Goal: Communication & Community: Share content

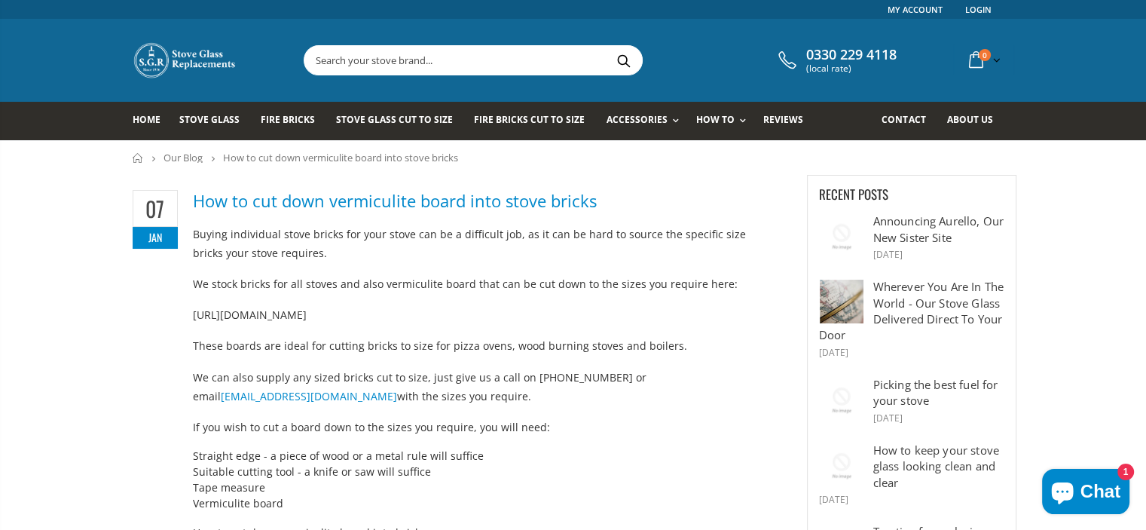
click at [202, 156] on link "Our Blog" at bounding box center [182, 158] width 39 height 14
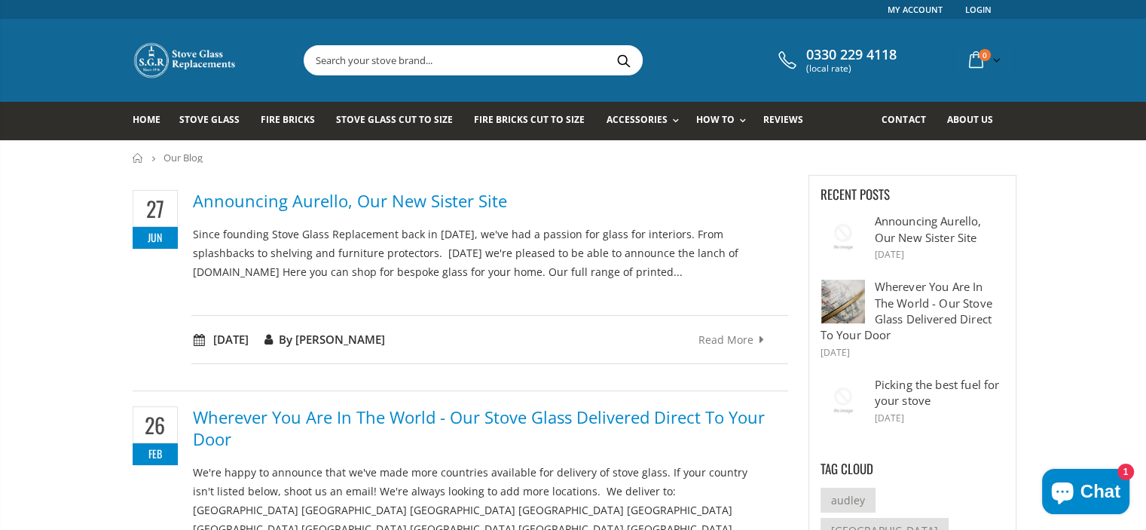
click at [712, 337] on link "Read more" at bounding box center [735, 339] width 74 height 17
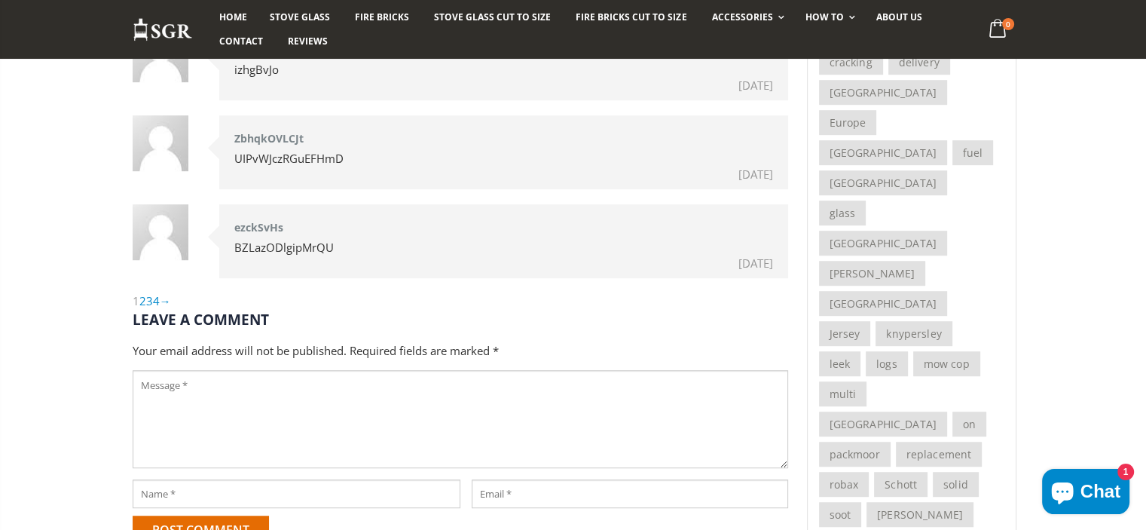
scroll to position [979, 0]
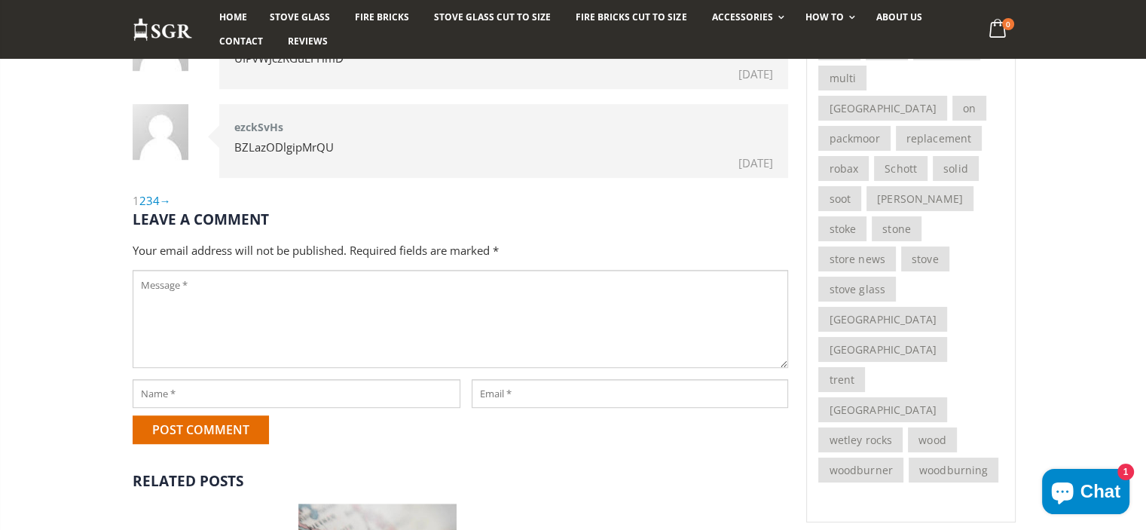
click at [330, 348] on textarea at bounding box center [460, 319] width 655 height 98
paste textarea "https://disqus.com/by/disqus_d3gjkohn1L/about/ https://www.divephotoguide.com/u…"
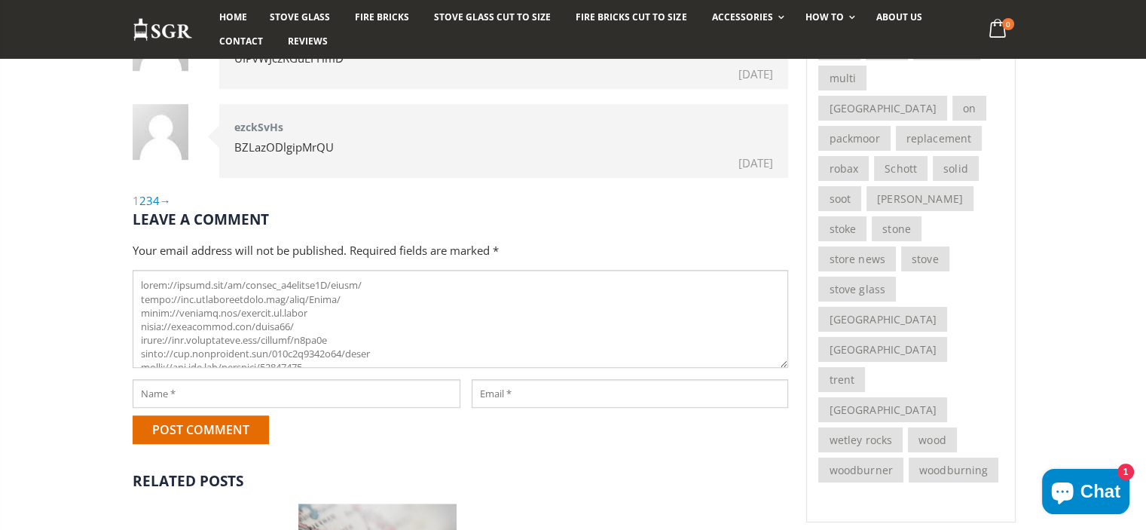
scroll to position [569, 0]
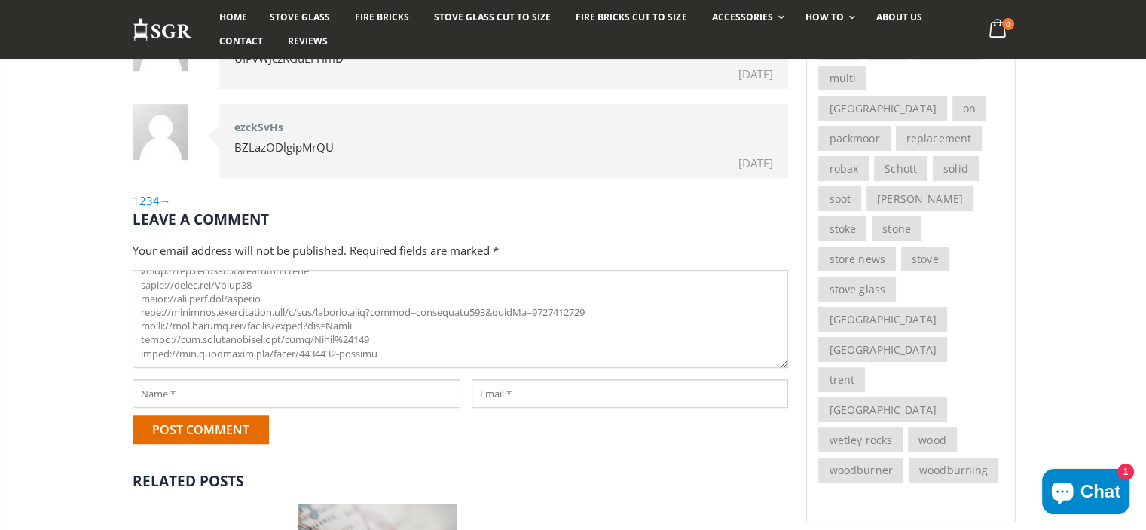
type textarea "https://disqus.com/by/disqus_d3gjkohn1L/about/ https://www.divephotoguide.com/u…"
click at [344, 389] on input "text" at bounding box center [297, 393] width 328 height 29
type input "افضل شركة نقل عفش بينبع"
click at [551, 383] on input "email" at bounding box center [630, 393] width 316 height 29
type input "kha85g@gmail.com"
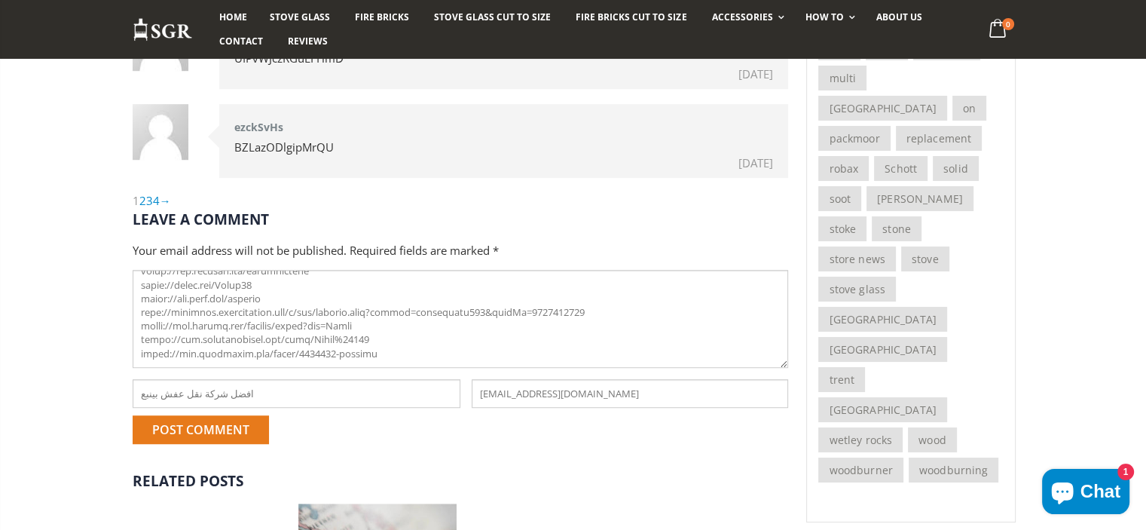
click at [221, 425] on input "Post comment" at bounding box center [201, 429] width 136 height 29
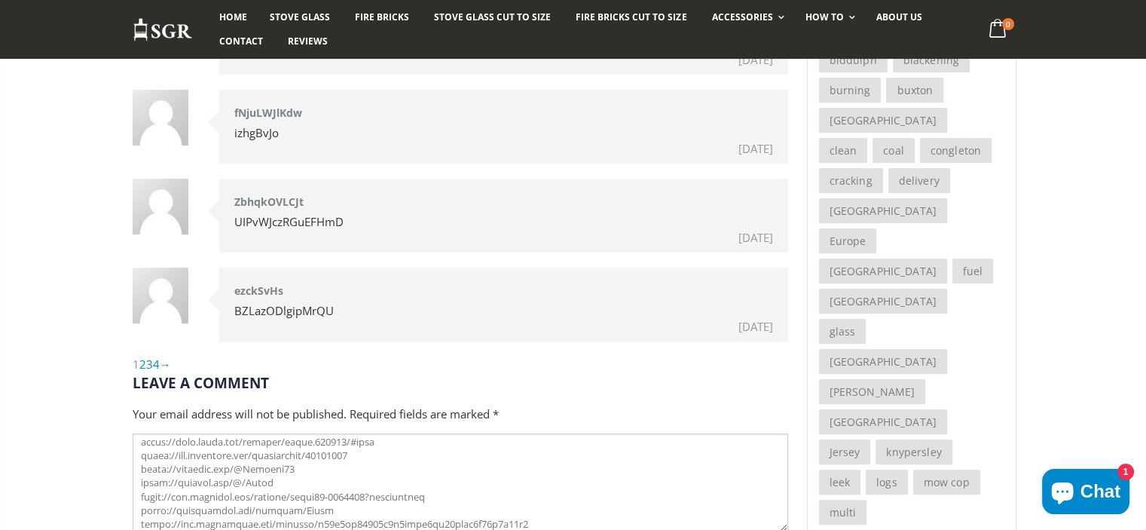
scroll to position [527, 0]
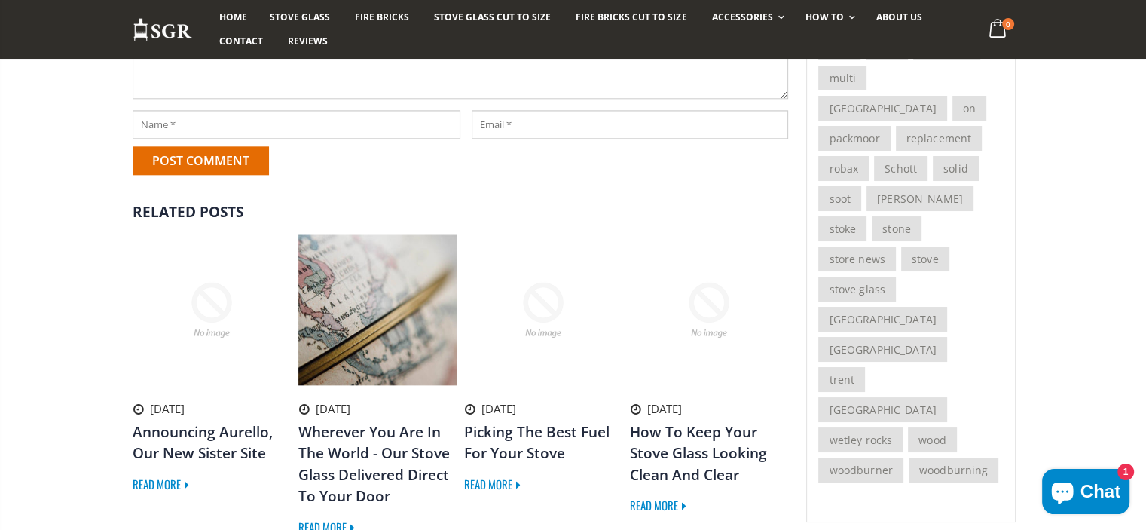
scroll to position [1631, 0]
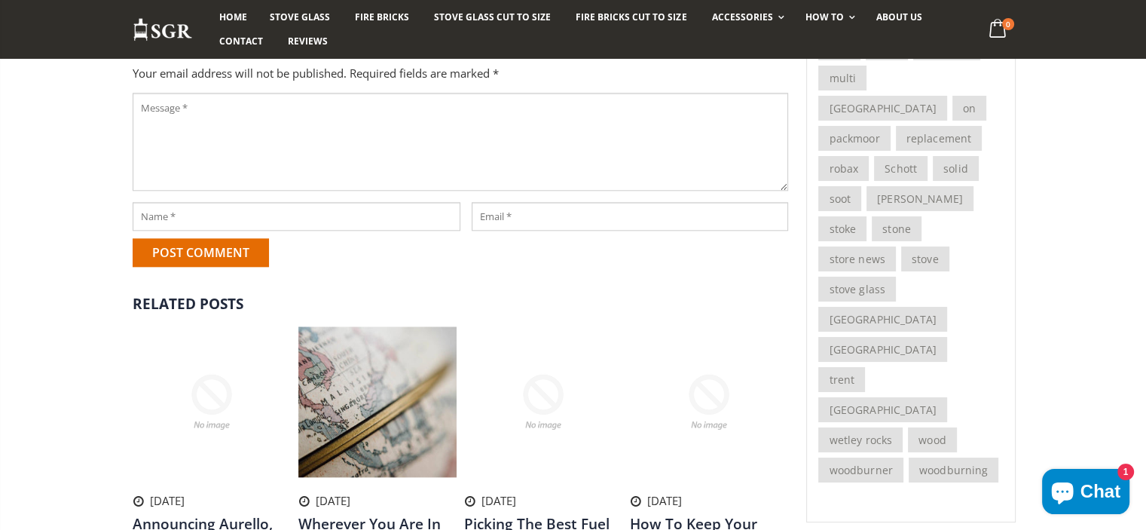
click at [298, 191] on textarea at bounding box center [460, 142] width 655 height 98
paste textarea "https://disqus.com/by/disqus_GmcB86LNgD/about/ https://www.divephotoguide.com/u…"
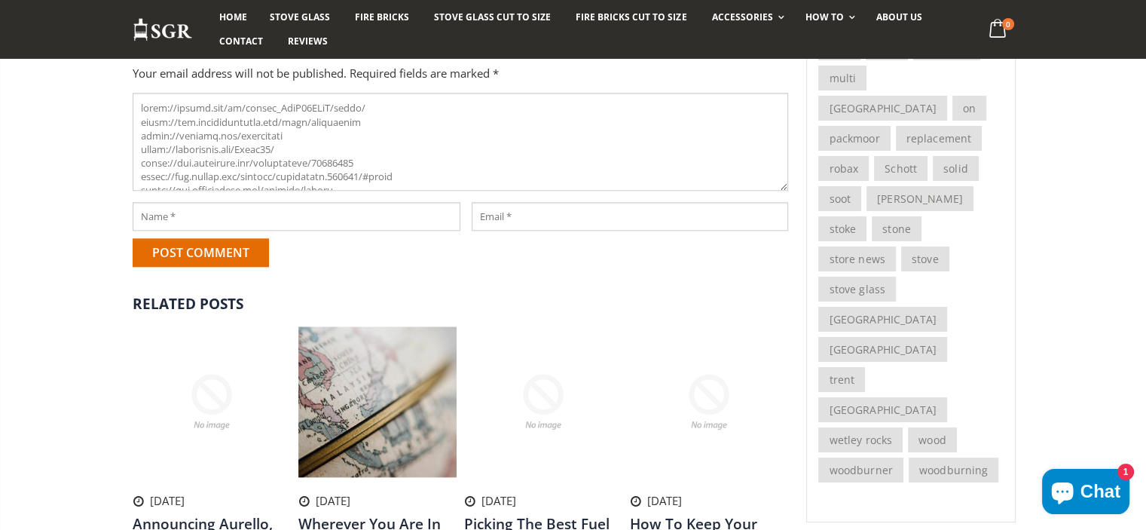
scroll to position [473, 0]
type textarea "https://disqus.com/by/disqus_GmcB86LNgD/about/ https://www.divephotoguide.com/u…"
click at [277, 238] on div at bounding box center [290, 220] width 339 height 36
click at [288, 231] on input "text" at bounding box center [297, 216] width 328 height 29
type input "أفضل شركات نقل اثاث بجازان"
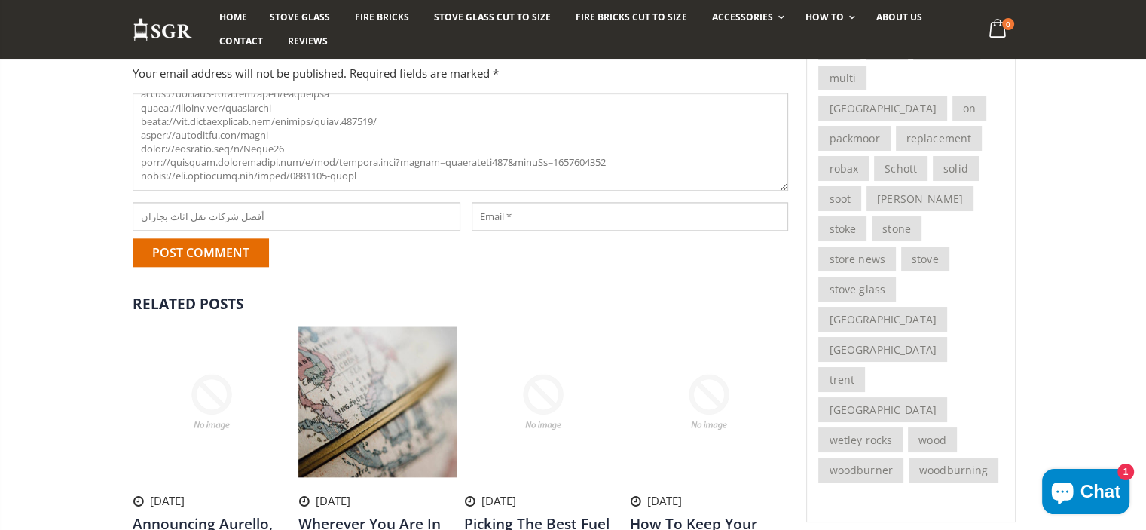
click at [535, 231] on input "email" at bounding box center [630, 216] width 316 height 29
type input "kha85g@gmail.com"
click at [173, 267] on input "Post comment" at bounding box center [201, 252] width 136 height 29
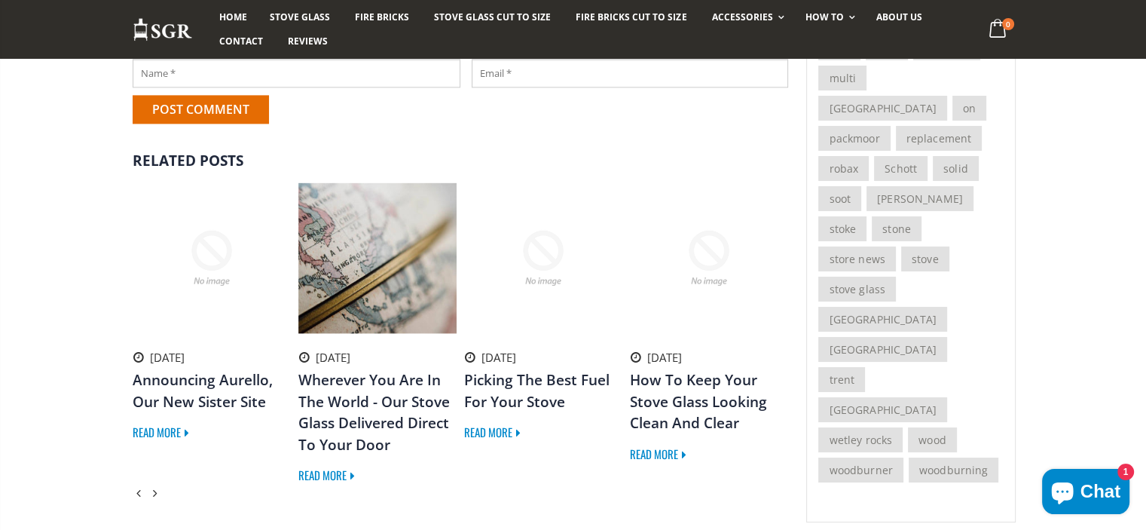
scroll to position [2158, 0]
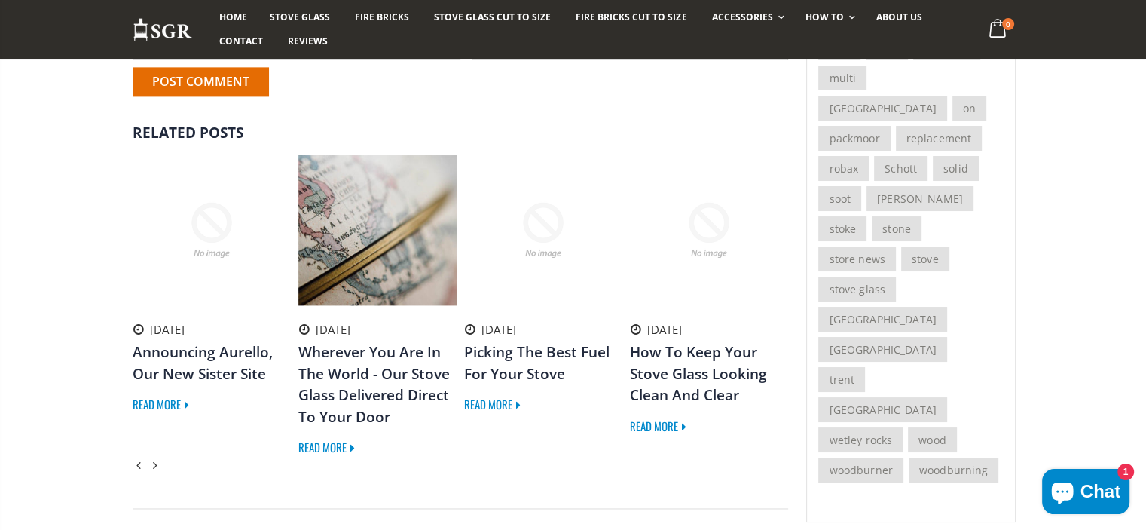
drag, startPoint x: 408, startPoint y: 269, endPoint x: 385, endPoint y: 279, distance: 24.9
paste textarea "https://disqus.com/by/disqus_HFolYHnmNp/about/ https://myspace.com/mecca4 https…"
type textarea "https://disqus.com/by/disqus_HFolYHnmNp/about/ https://myspace.com/mecca4 https…"
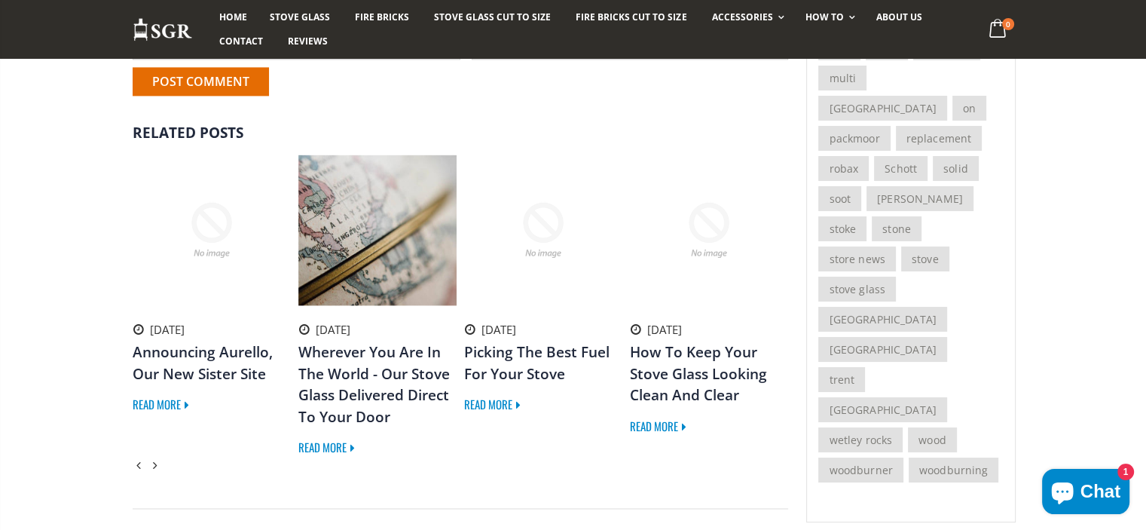
click at [359, 60] on input "text" at bounding box center [297, 45] width 328 height 29
type input "أفضل شركات نقل اثاث بمكة"
drag, startPoint x: 490, startPoint y: 324, endPoint x: 498, endPoint y: 328, distance: 8.8
click at [496, 60] on input "email" at bounding box center [630, 45] width 316 height 29
type input "kha85g@gmail.com"
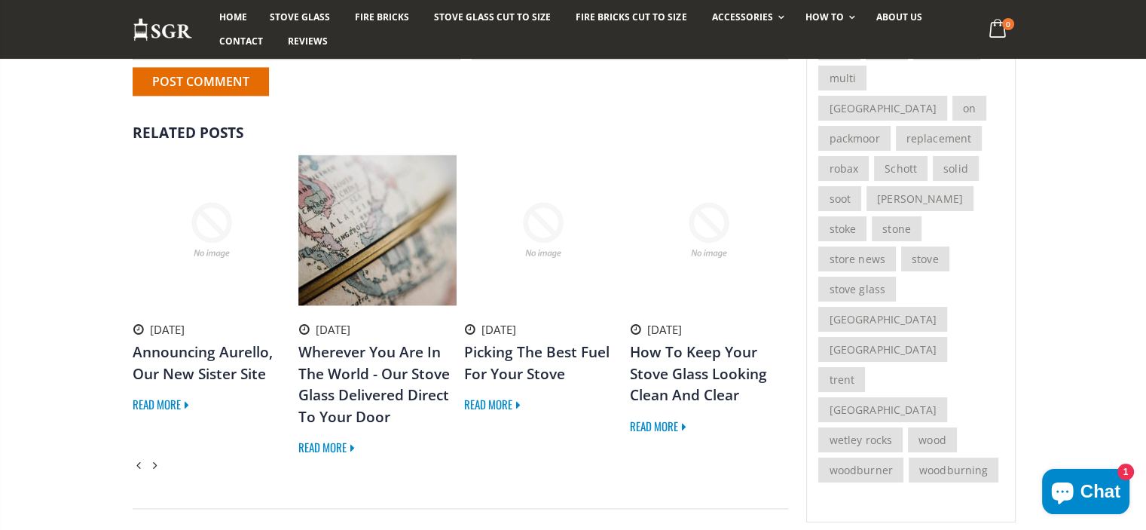
drag, startPoint x: 252, startPoint y: 362, endPoint x: 281, endPoint y: 71, distance: 292.3
click at [251, 96] on input "Post comment" at bounding box center [201, 81] width 136 height 29
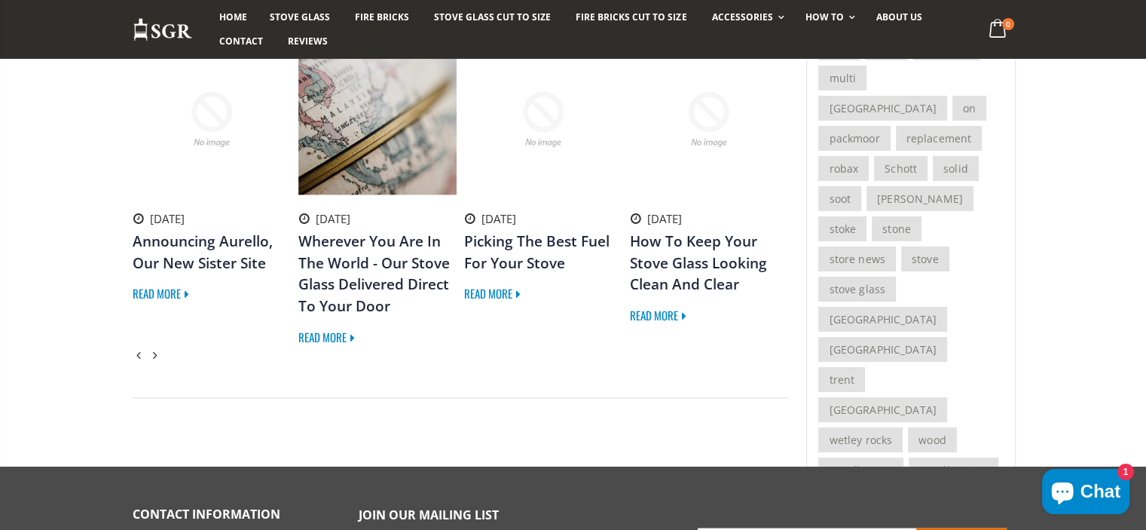
scroll to position [2610, 0]
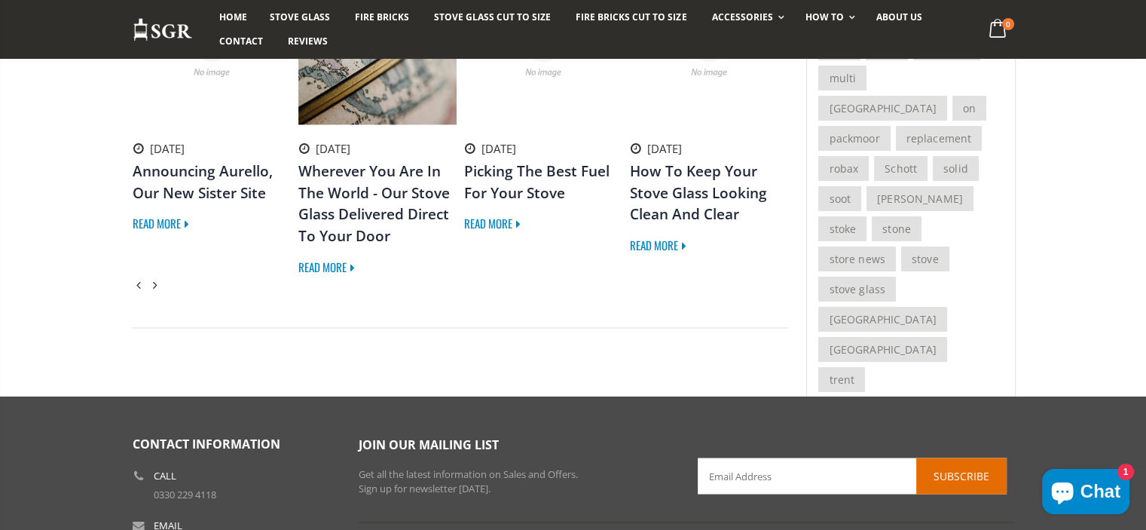
drag, startPoint x: 386, startPoint y: 194, endPoint x: 366, endPoint y: 210, distance: 25.7
paste textarea "https://fullservicelavoro.jimdosite.com/ http://treeads.nation2.com/ https://ju…"
type textarea "https://fullservicelavoro.jimdosite.com/ http://treeads.nation2.com/ https://ju…"
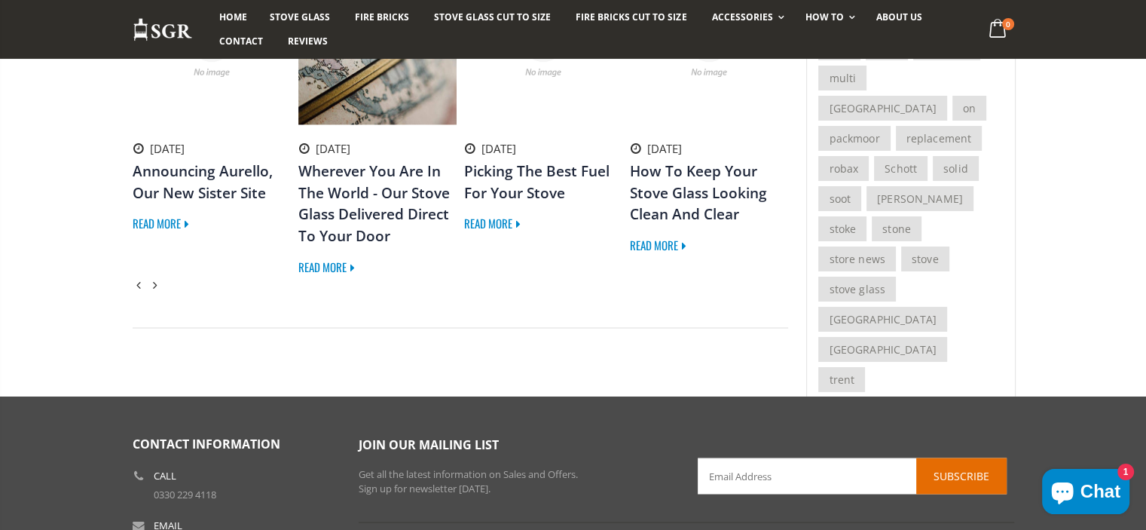
type input "نقل عفش شمال [GEOGRAPHIC_DATA]"
type input "kha85g@gmail.com"
drag, startPoint x: 230, startPoint y: 281, endPoint x: 211, endPoint y: 0, distance: 281.6
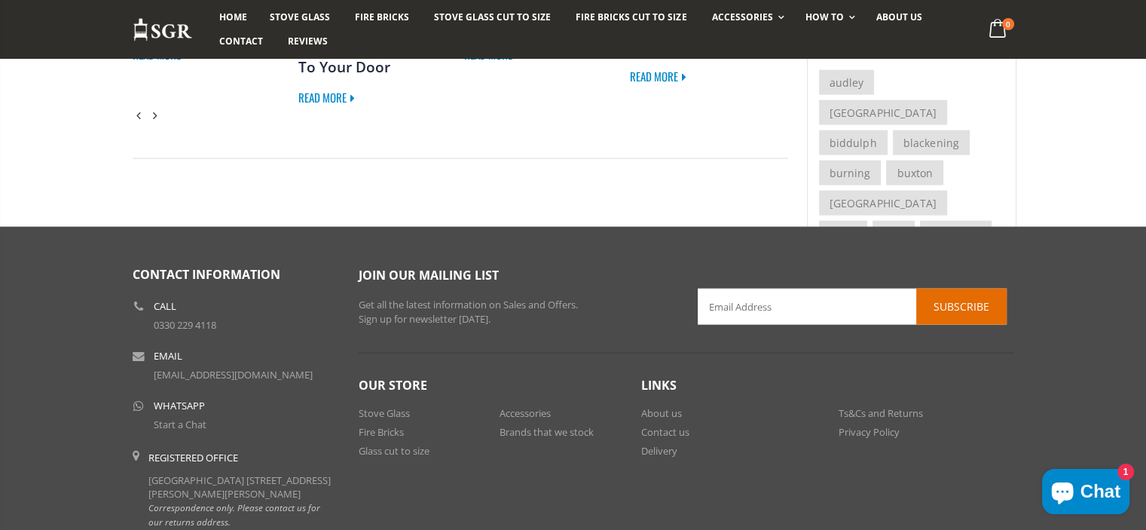
scroll to position [3327, 0]
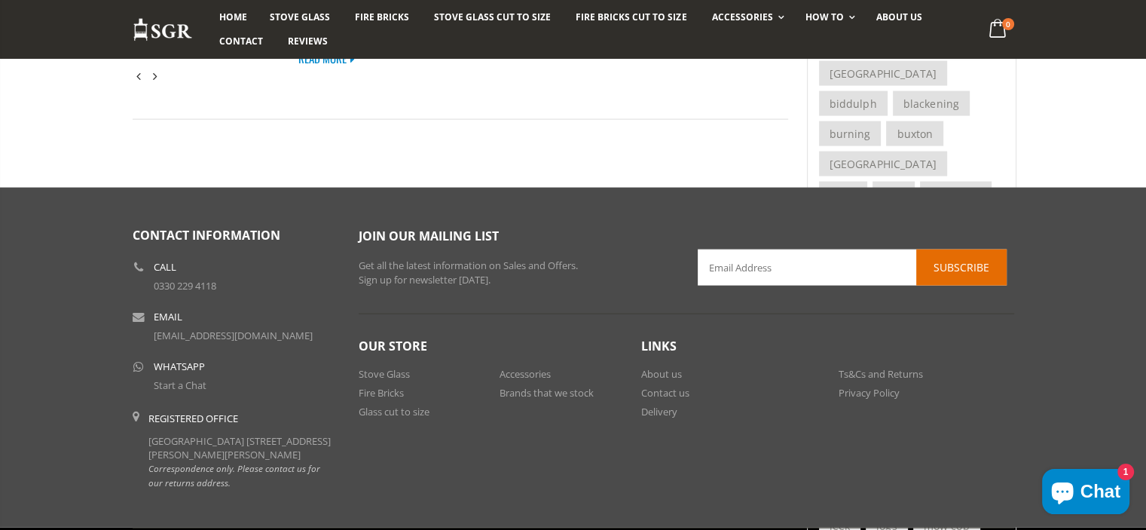
paste textarea "https://sites.google.com/view/movers-riyadh/ https://sites.google.com/view/move…"
type textarea "https://sites.google.com/view/movers-riyadh/ https://sites.google.com/view/move…"
drag, startPoint x: 326, startPoint y: 253, endPoint x: 316, endPoint y: 279, distance: 28.1
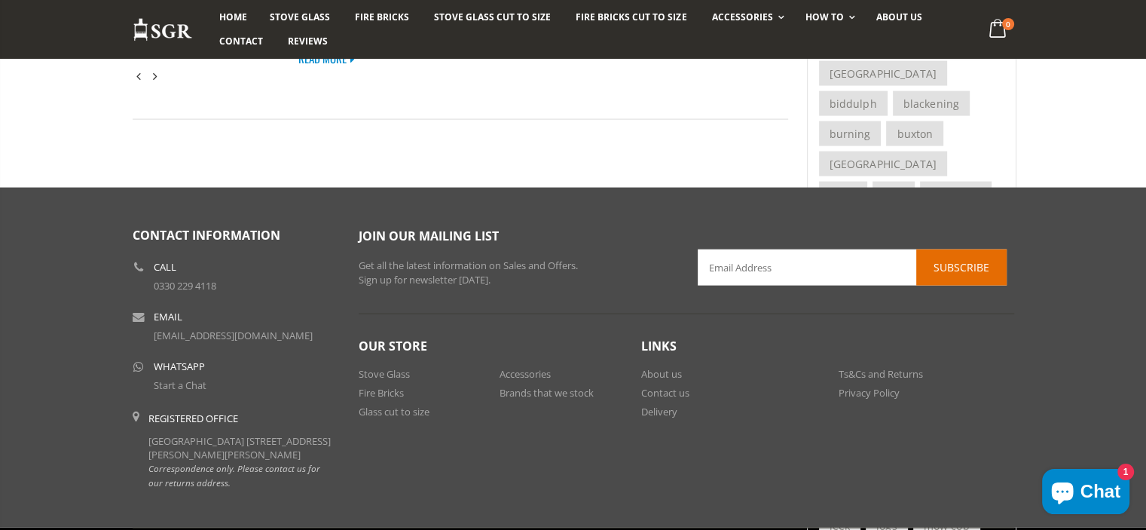
type input "شركات نقل العفش بمكة"
type input "kha85g@gmail.com"
drag, startPoint x: 238, startPoint y: 311, endPoint x: 267, endPoint y: 9, distance: 303.4
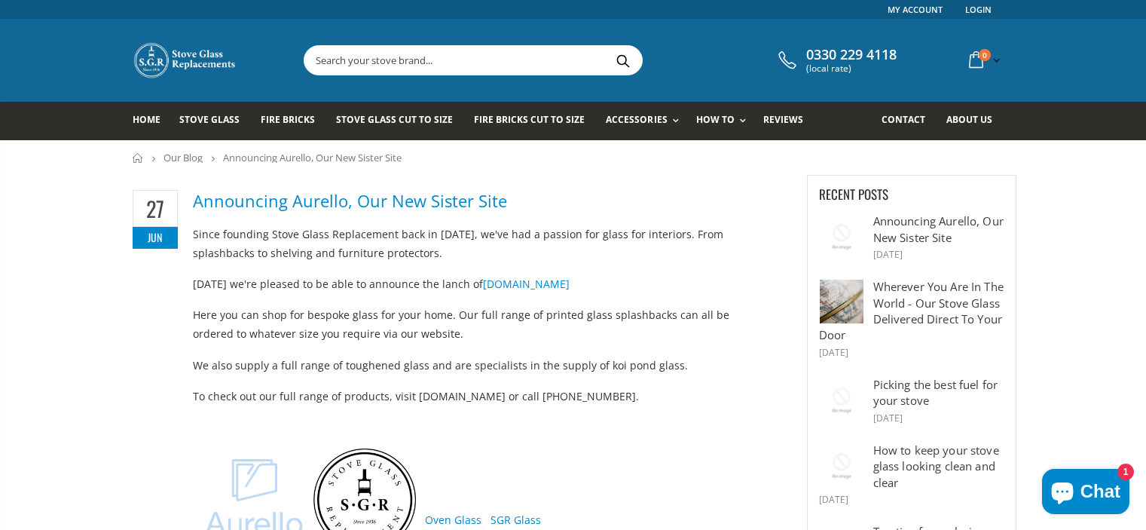
scroll to position [727, 0]
